Goal: Task Accomplishment & Management: Manage account settings

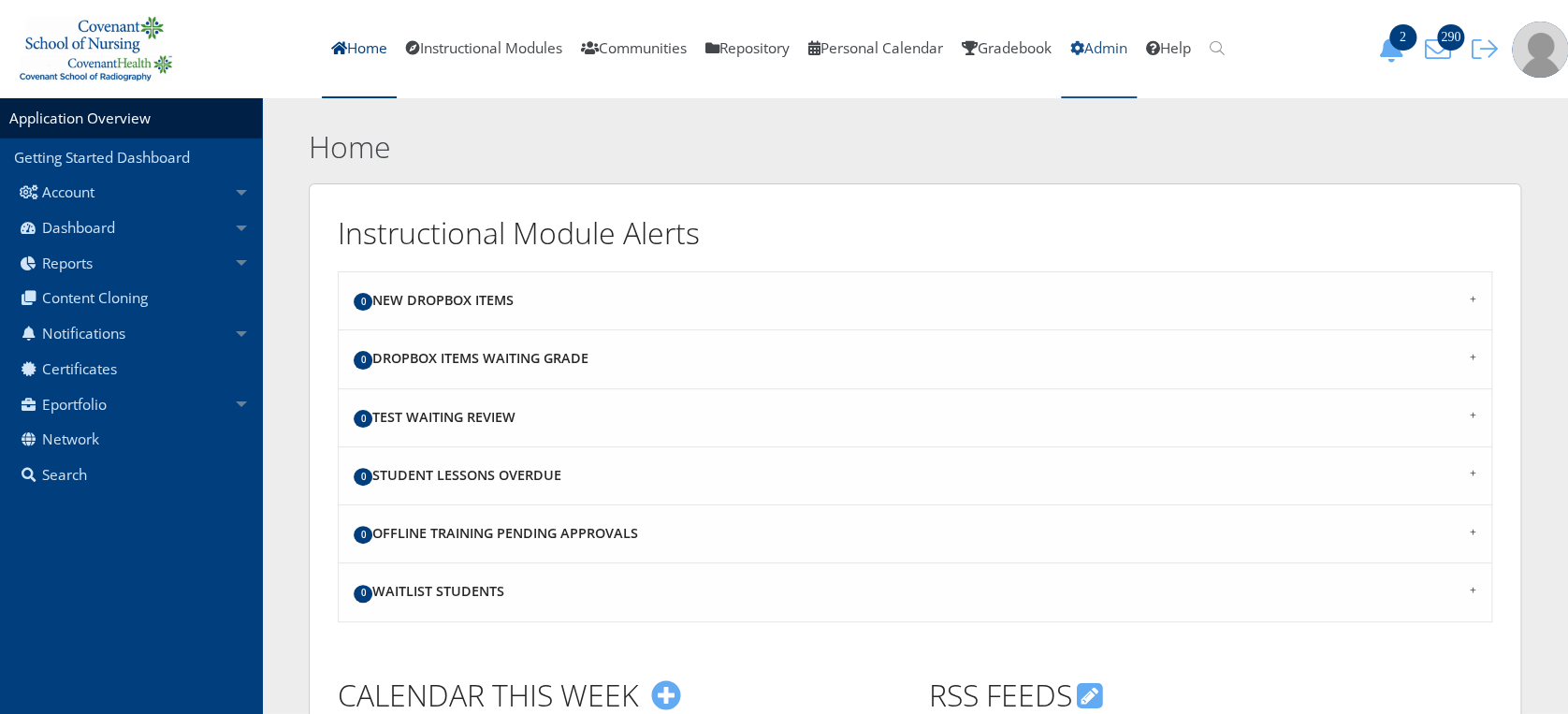
click at [1134, 57] on link "Admin" at bounding box center [1099, 49] width 76 height 99
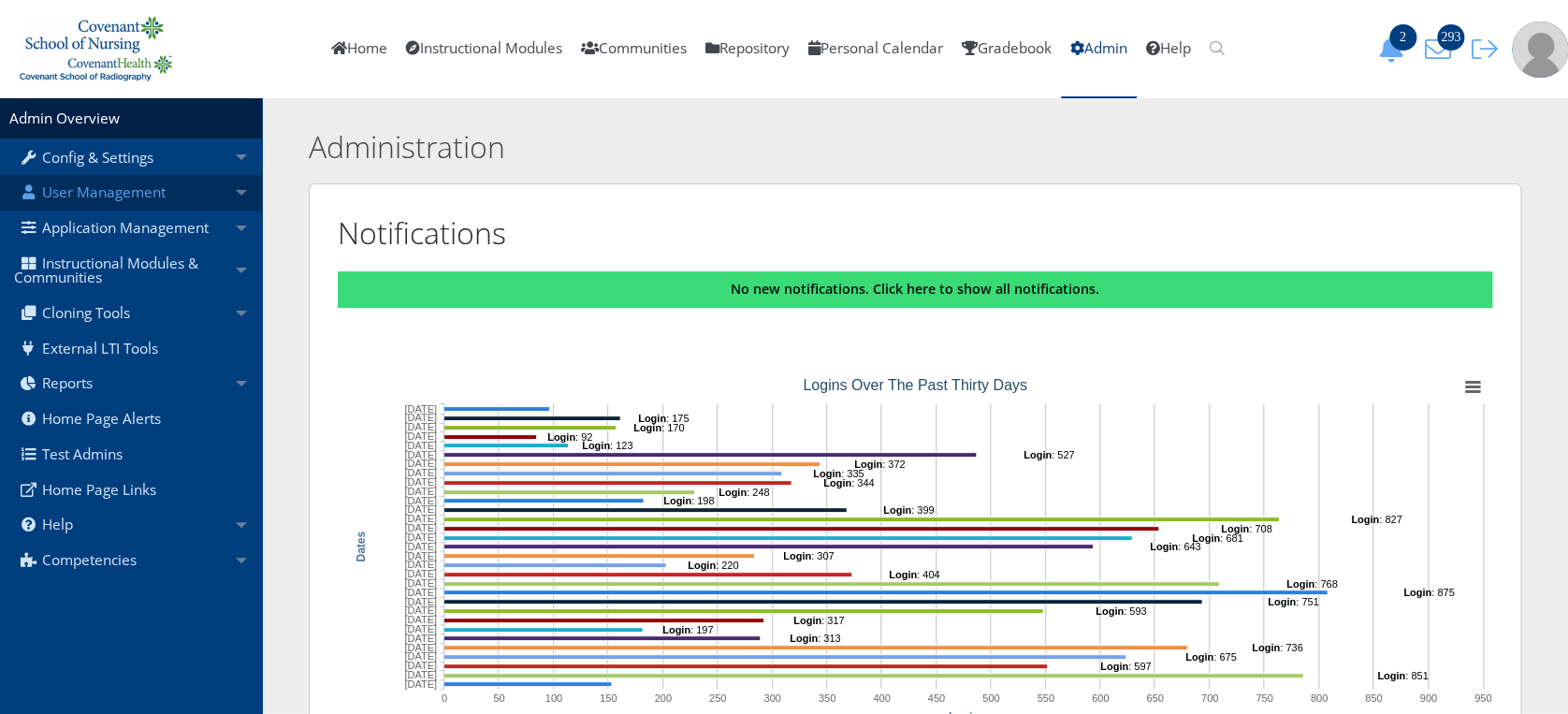
click at [104, 187] on link "User Management" at bounding box center [131, 193] width 262 height 35
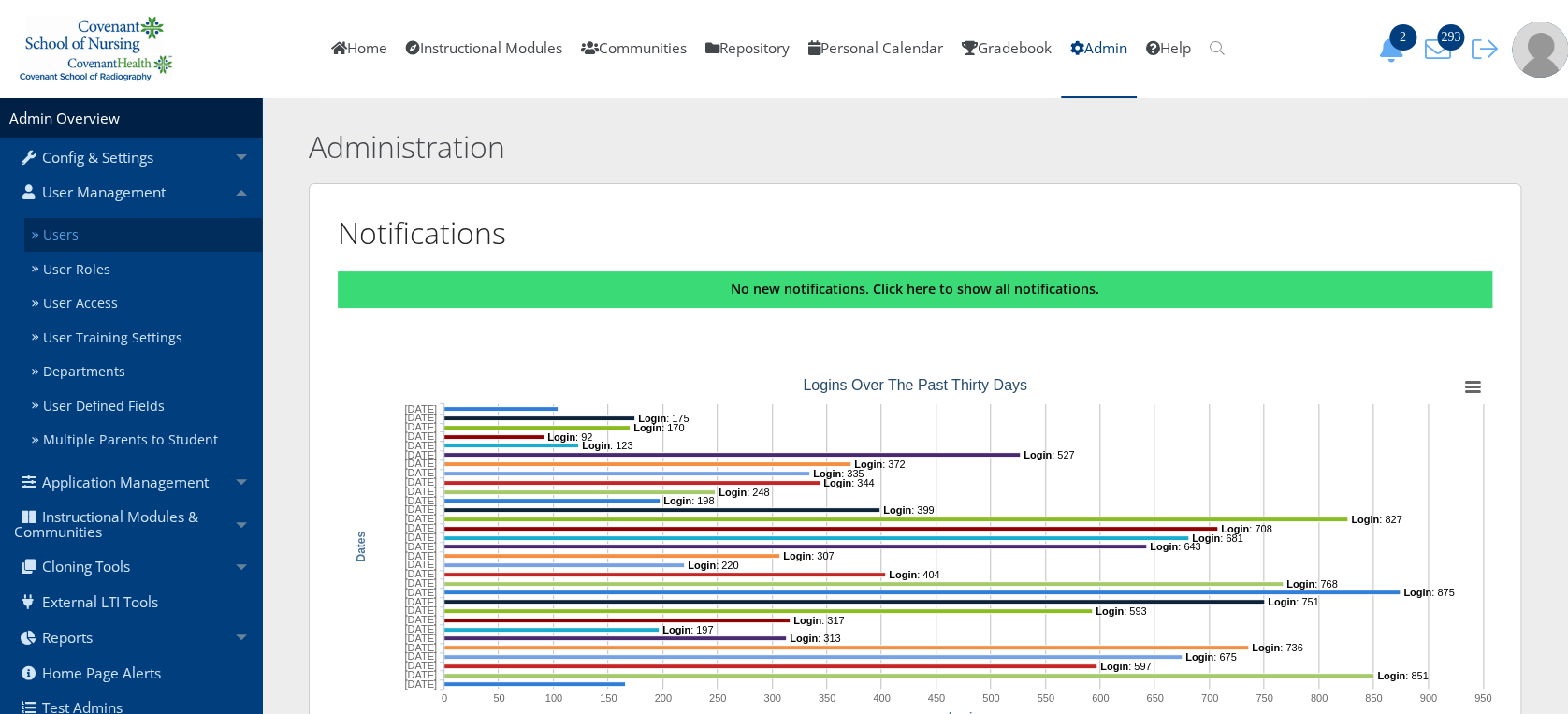
click at [105, 231] on link "Users" at bounding box center [143, 236] width 238 height 35
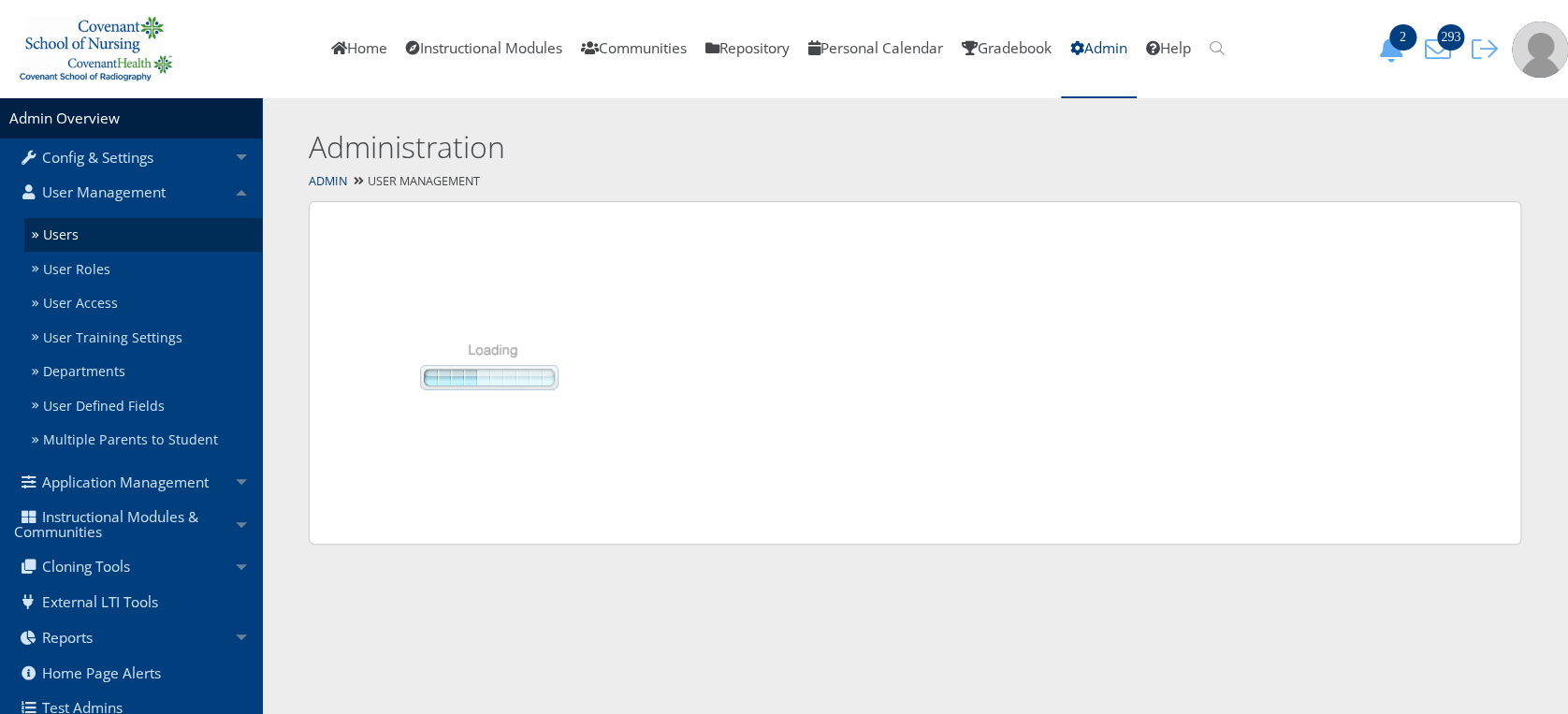
select select "50"
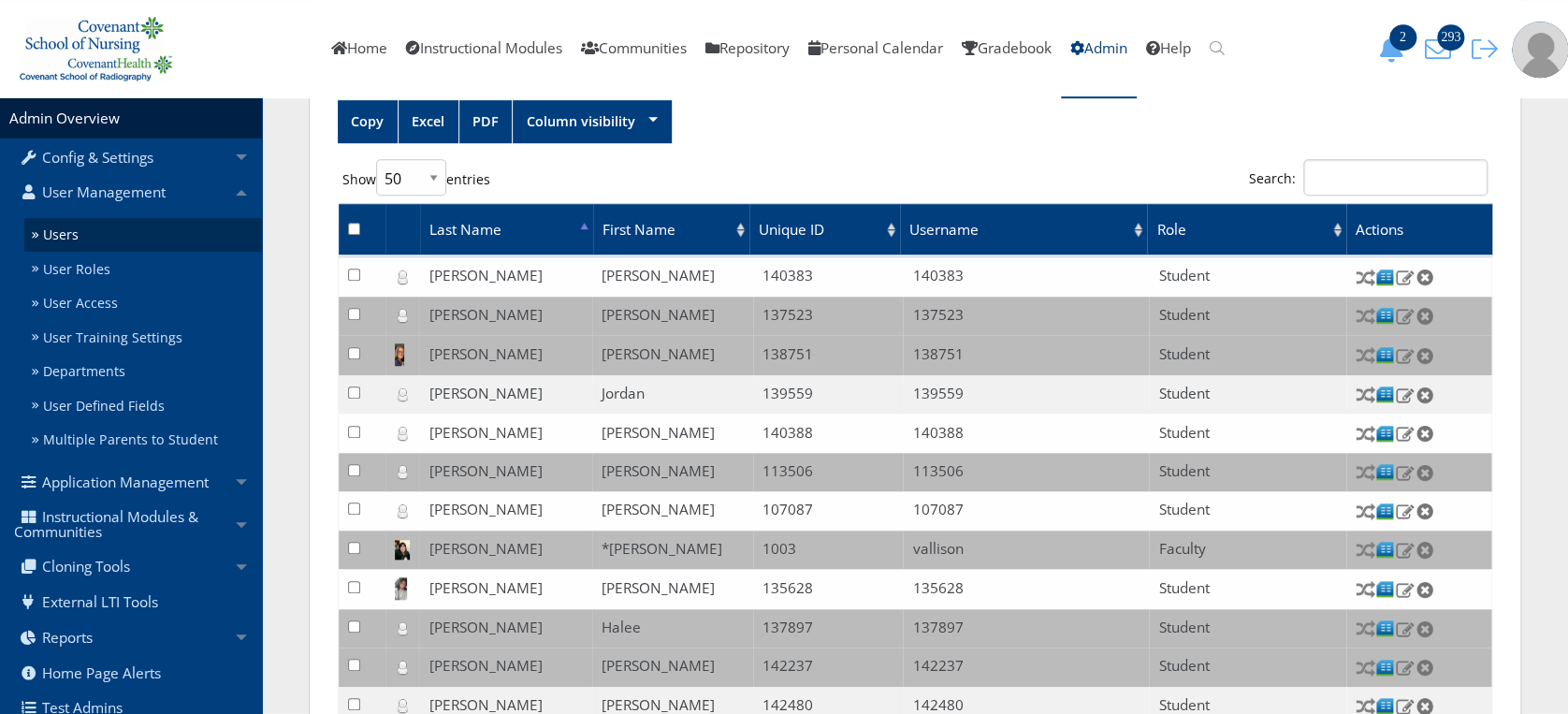
scroll to position [542, 0]
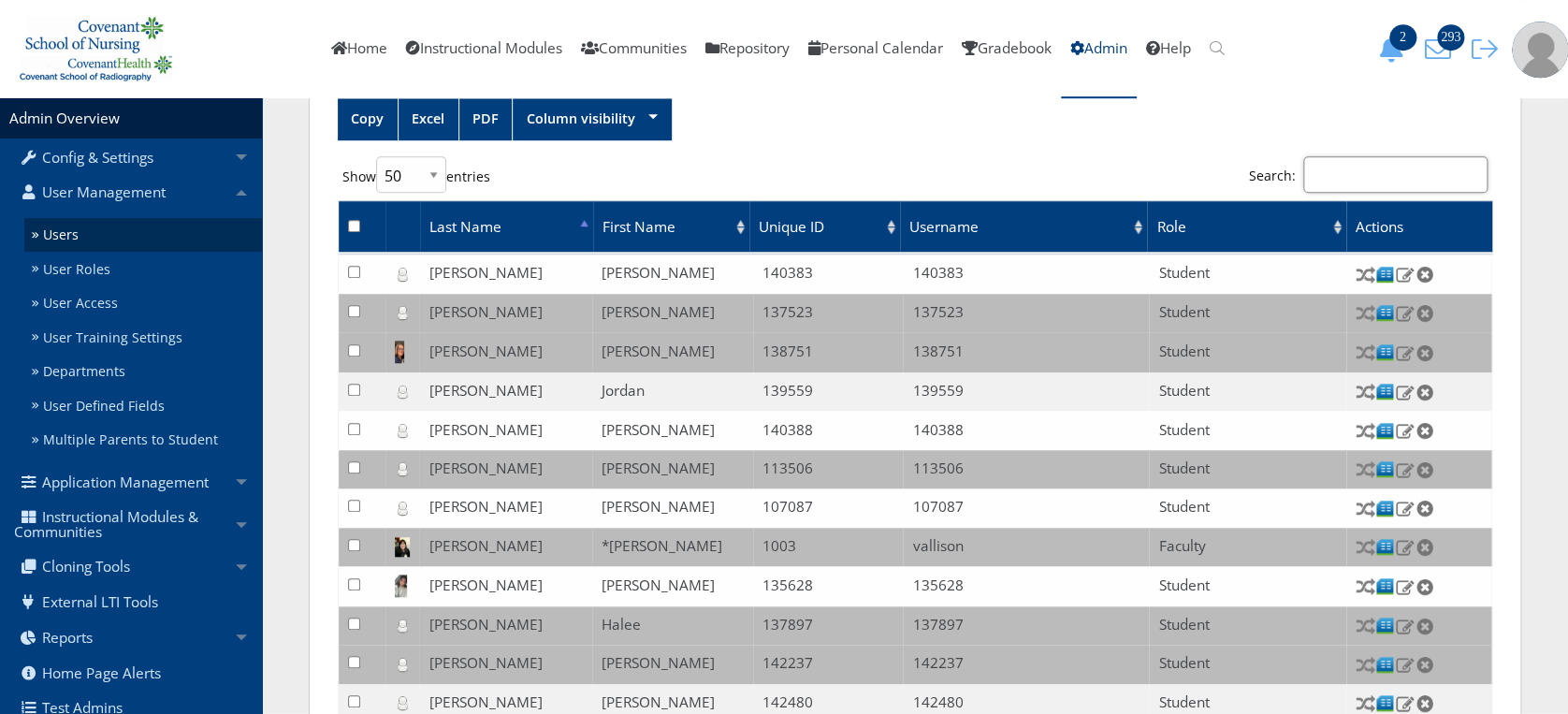
click at [1367, 170] on input "Search:" at bounding box center [1396, 174] width 184 height 36
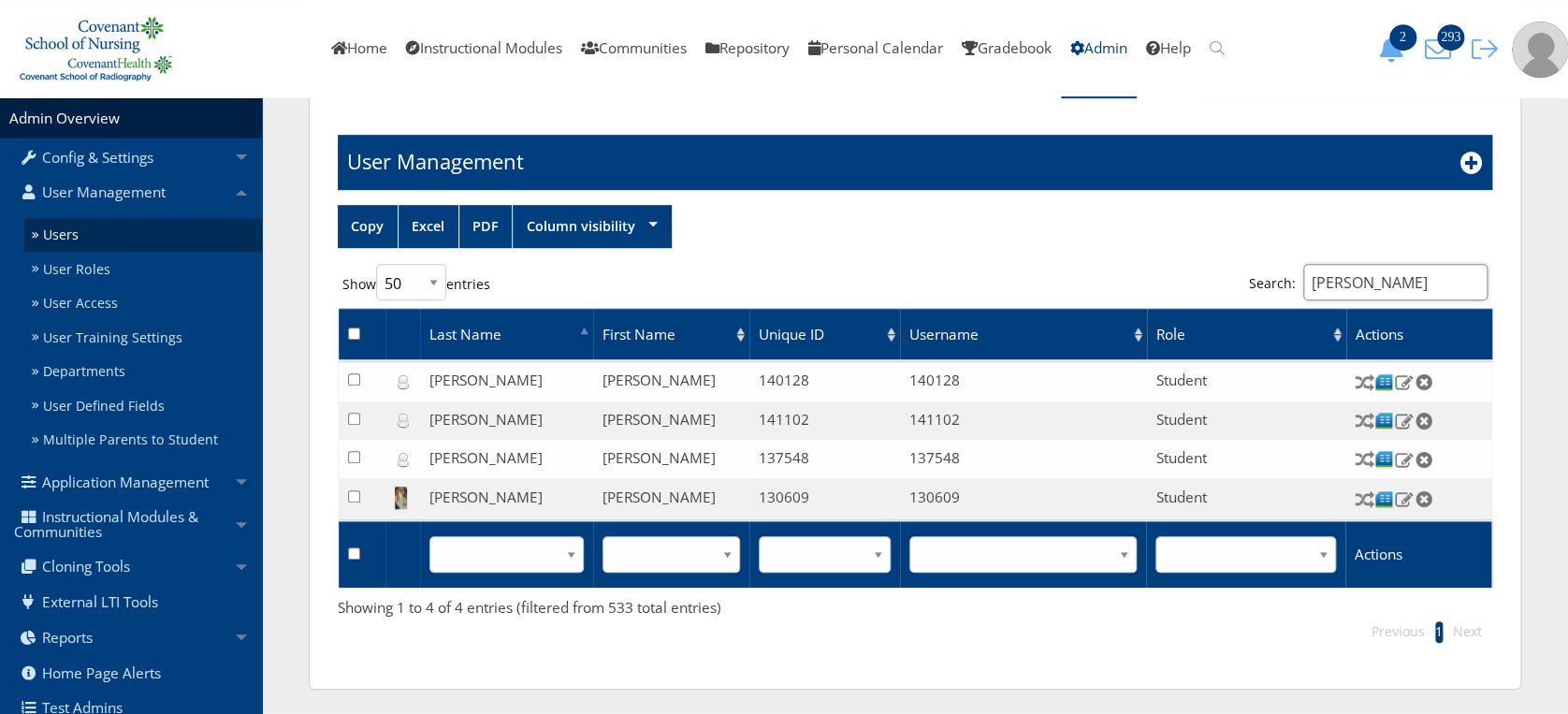
scroll to position [435, 0]
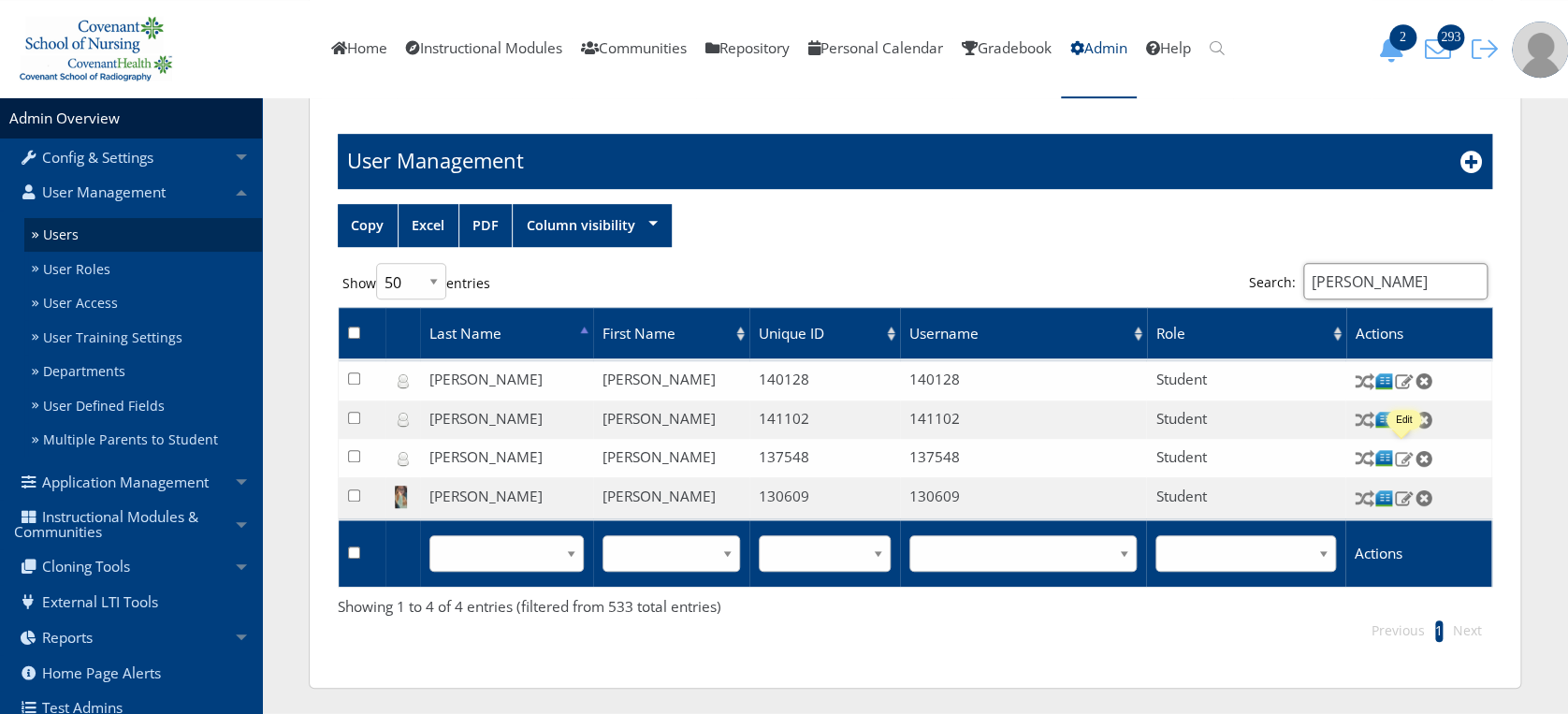
type input "chloe"
click at [1409, 453] on img at bounding box center [1403, 459] width 20 height 17
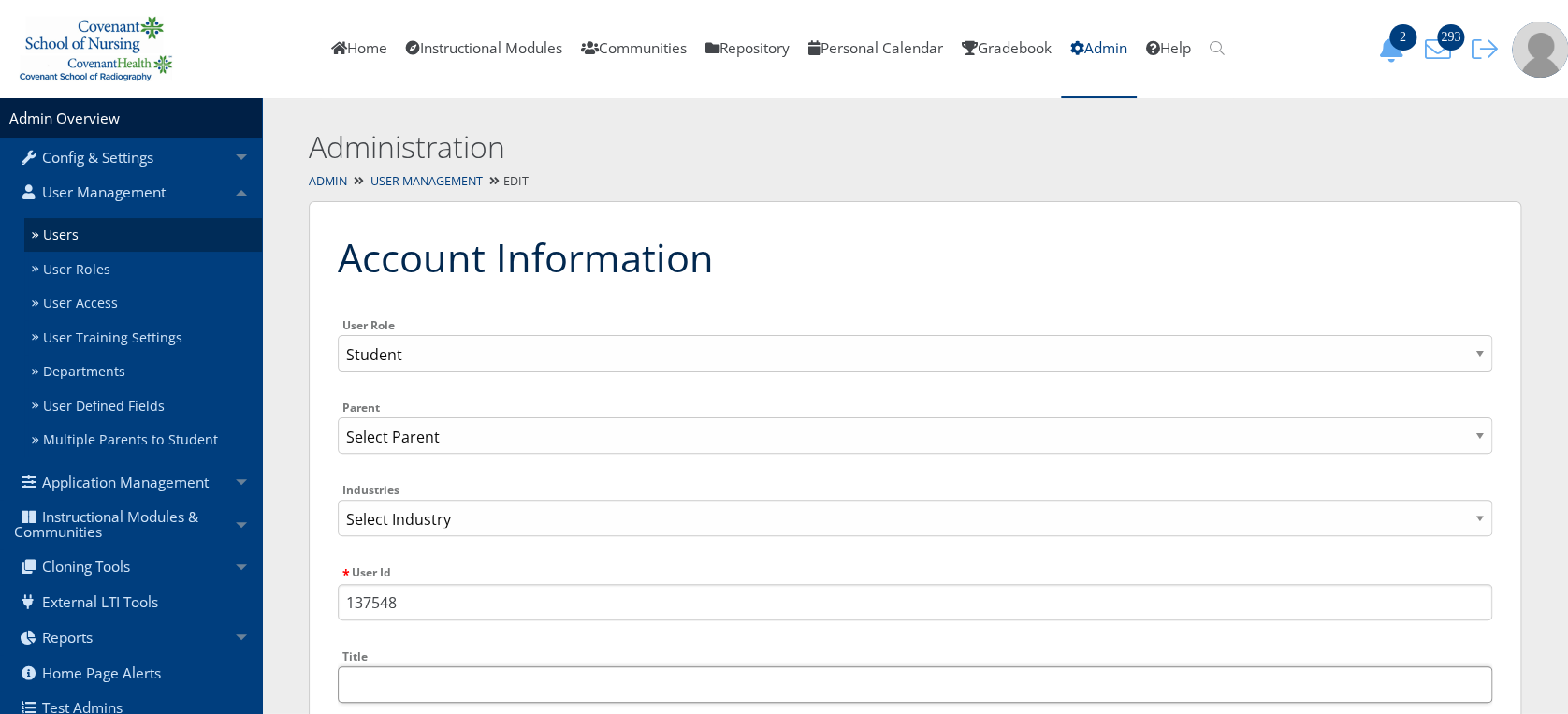
click at [489, 681] on input "Title" at bounding box center [915, 685] width 1154 height 36
paste input "137548"
type input "1"
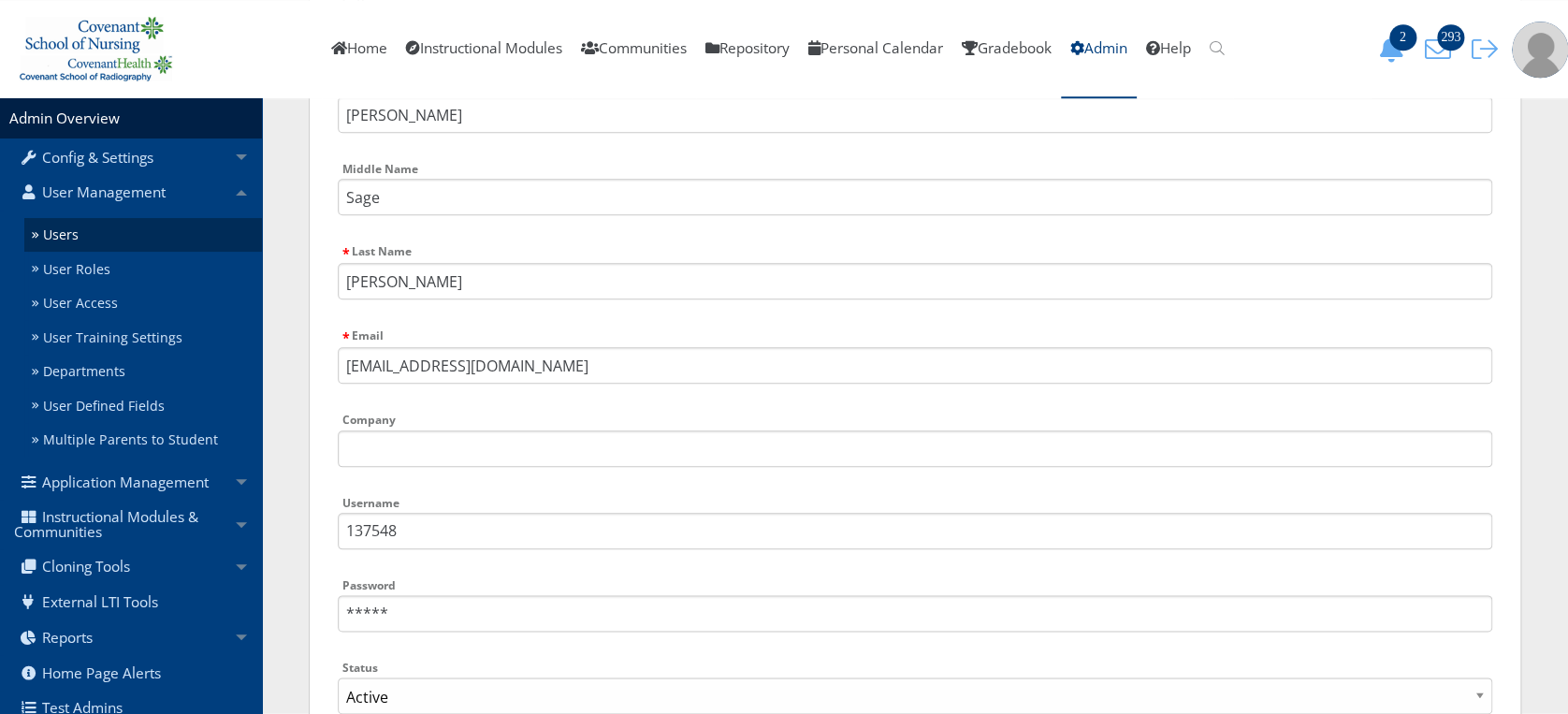
scroll to position [731, 0]
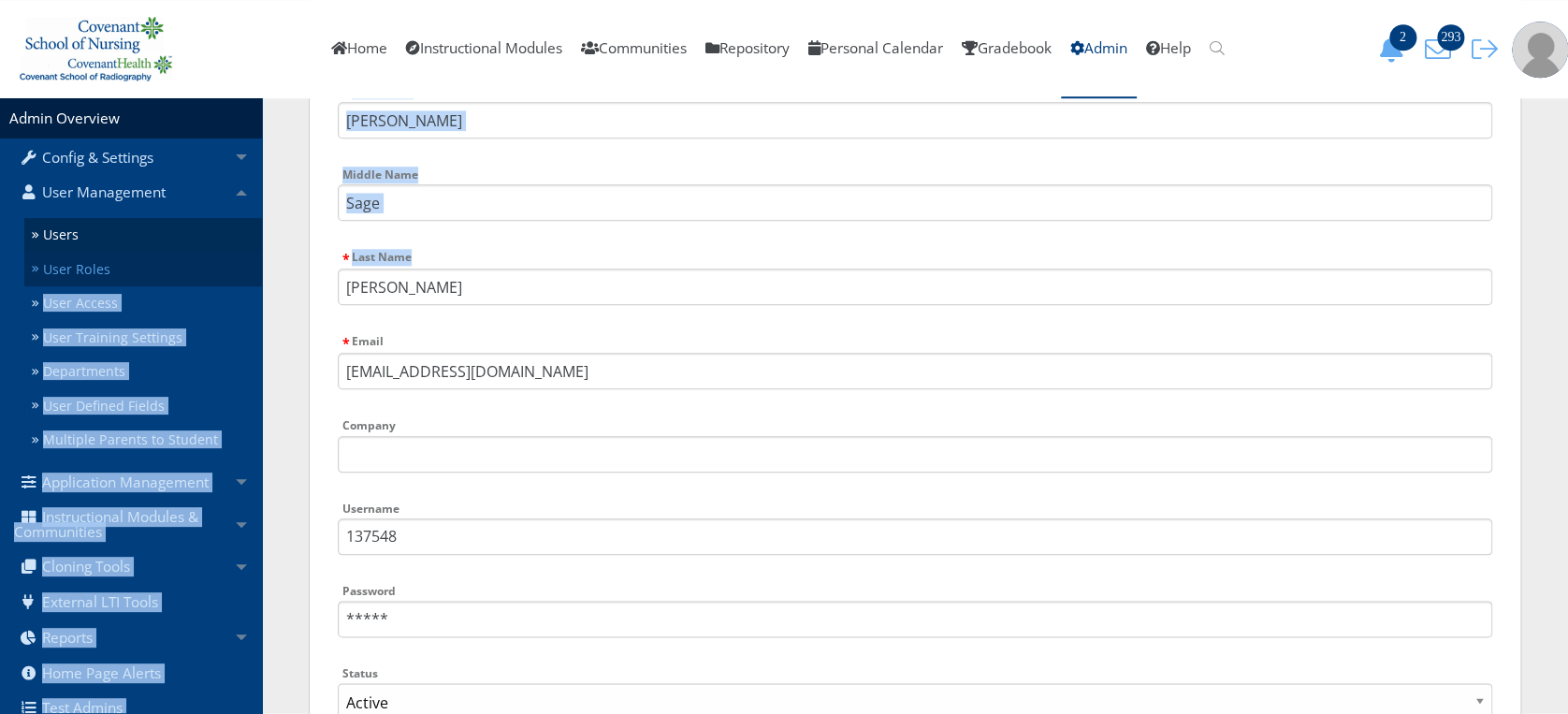
drag, startPoint x: 437, startPoint y: 257, endPoint x: 205, endPoint y: 283, distance: 233.5
click at [545, 282] on input "McGurrin" at bounding box center [915, 287] width 1154 height 36
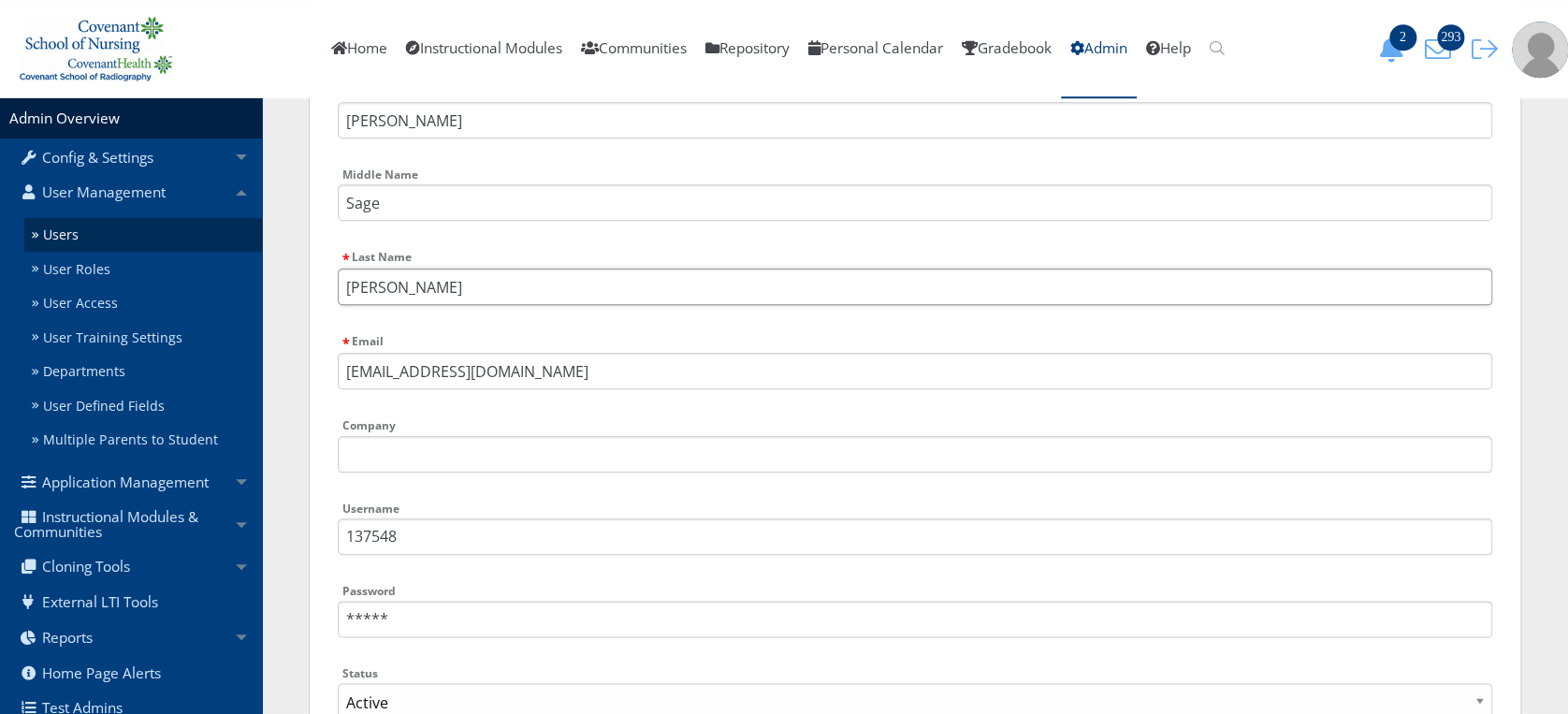
click at [545, 282] on input "McGurrin" at bounding box center [915, 287] width 1154 height 36
type input "Gilliam"
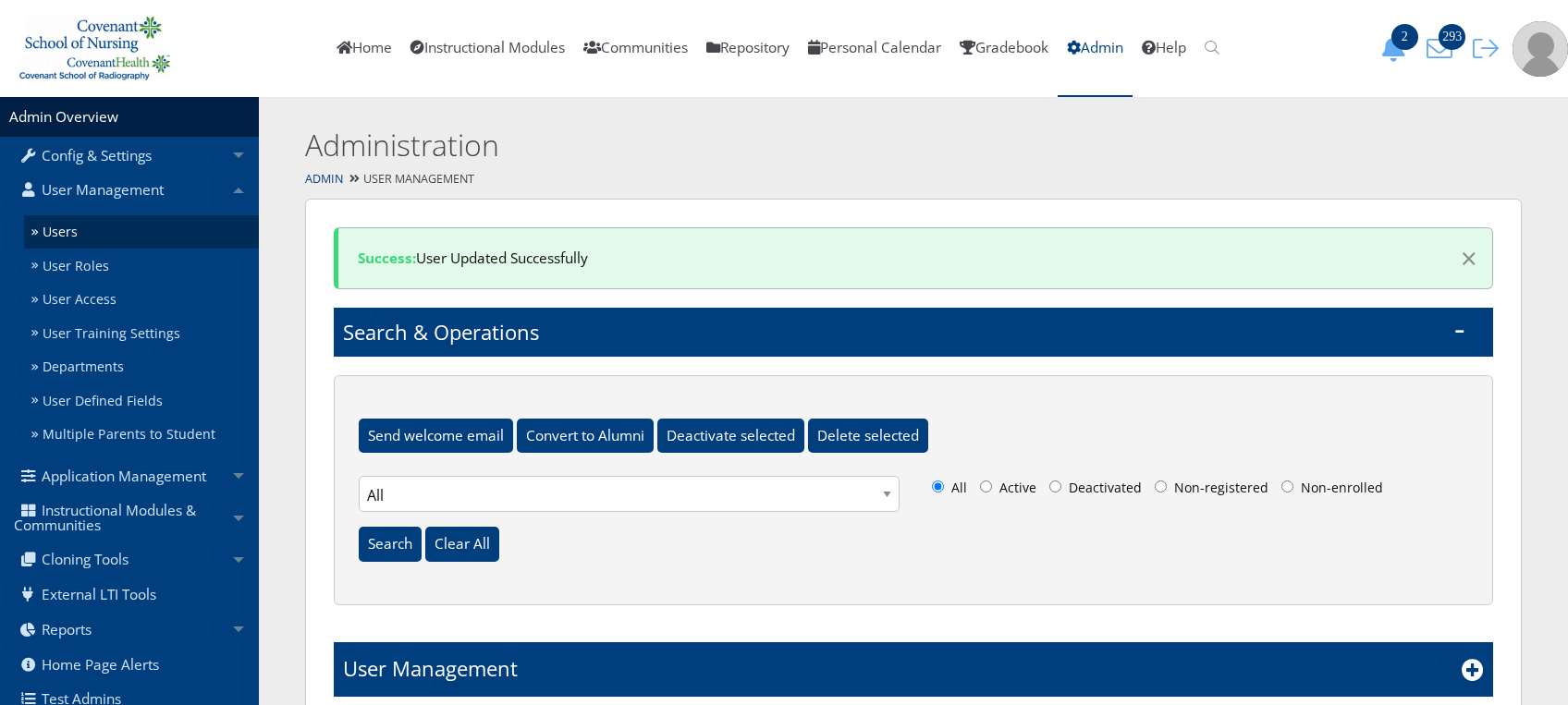
select select "50"
